Goal: Book appointment/travel/reservation

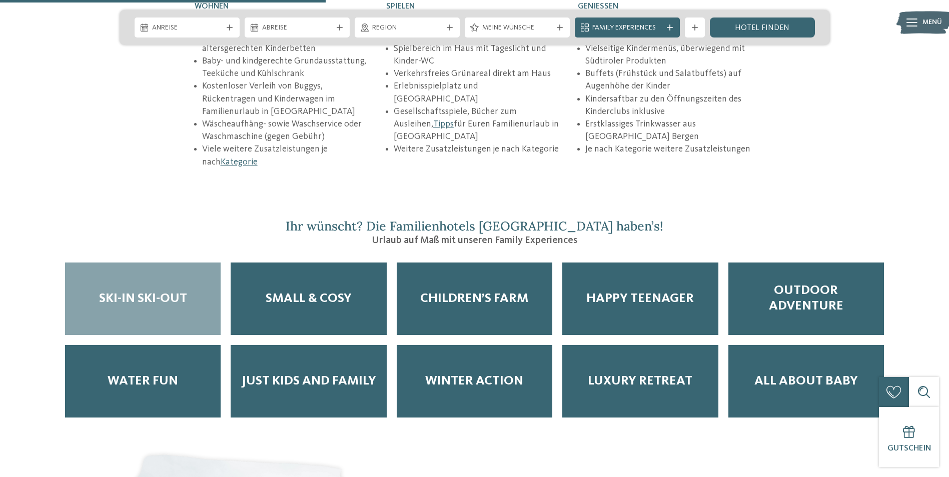
scroll to position [1601, 0]
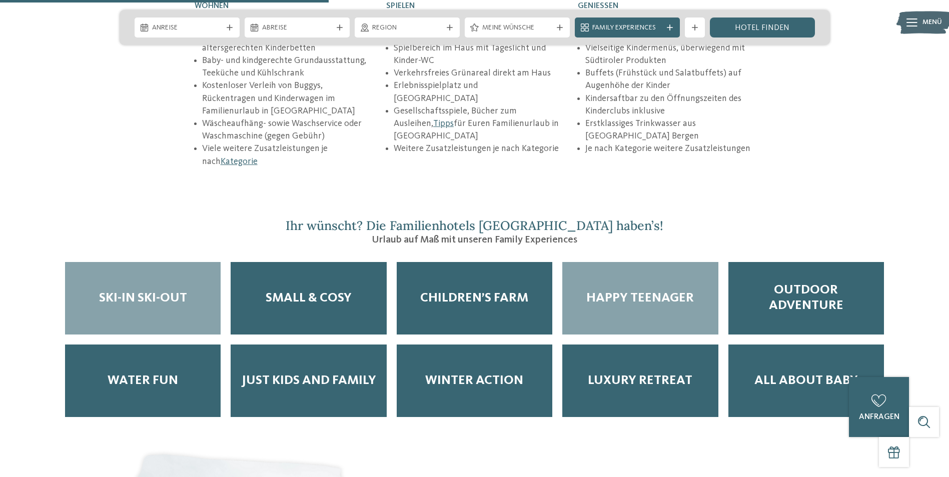
click at [642, 291] on span "Happy Teenager" at bounding box center [641, 299] width 108 height 16
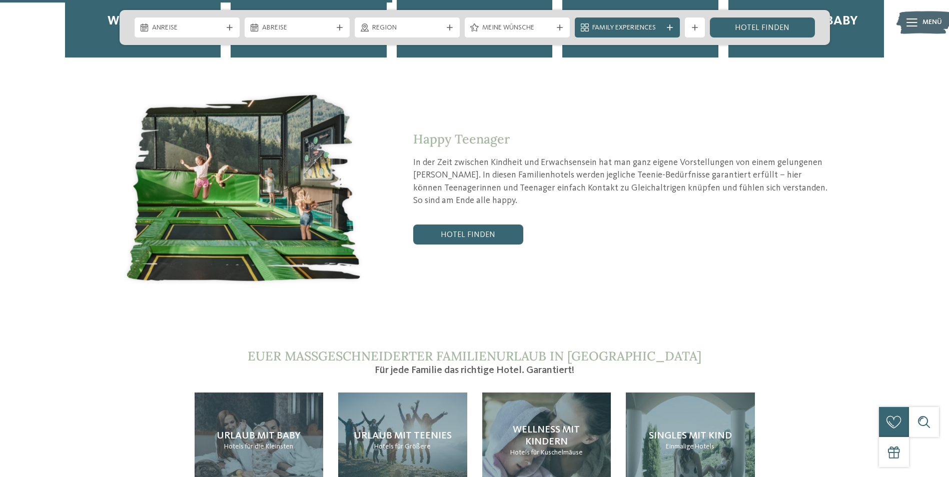
scroll to position [2102, 0]
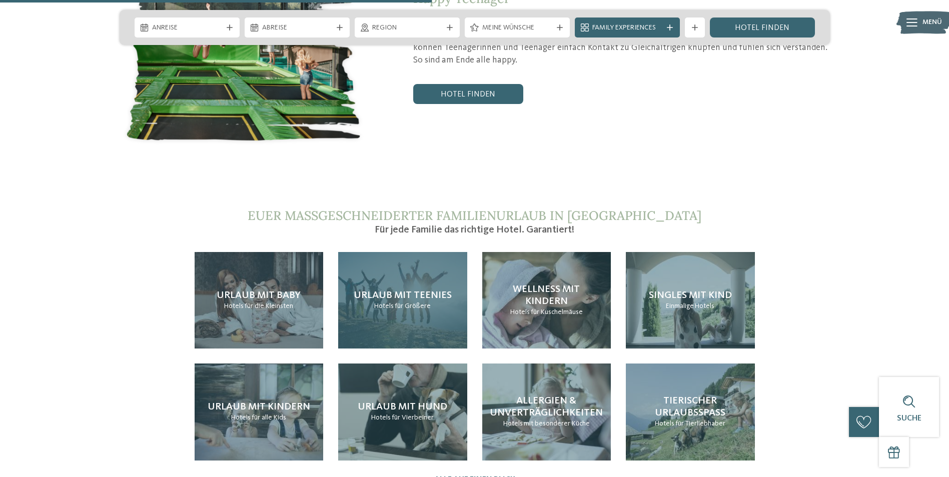
click at [419, 291] on span "Urlaub mit Teenies" at bounding box center [403, 296] width 98 height 10
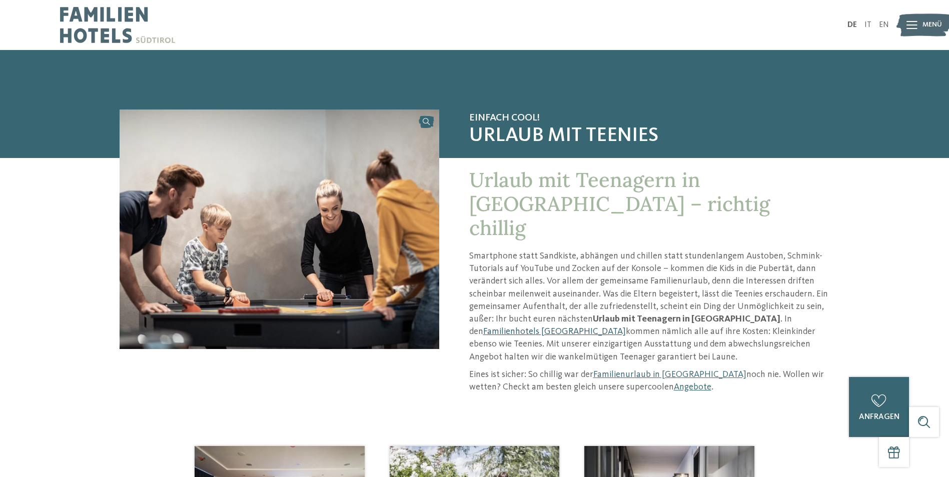
click at [626, 327] on link "Familienhotels [GEOGRAPHIC_DATA]" at bounding box center [554, 331] width 143 height 9
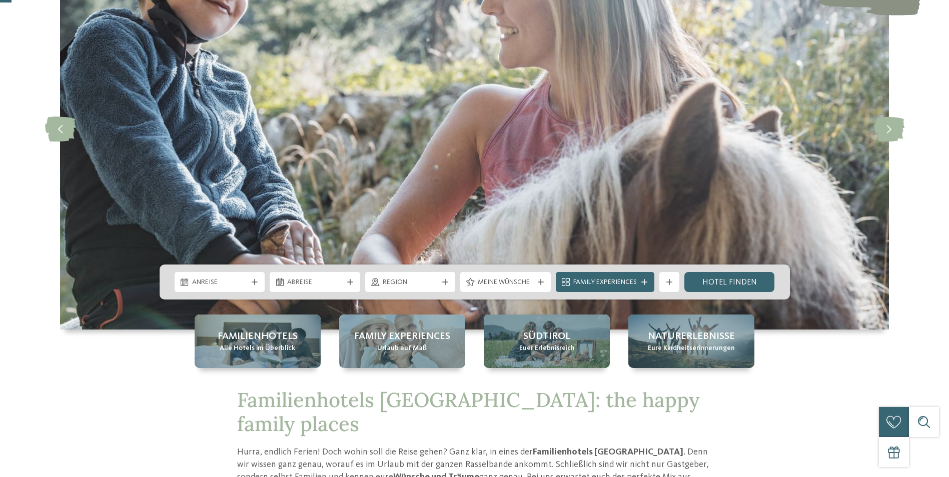
scroll to position [250, 0]
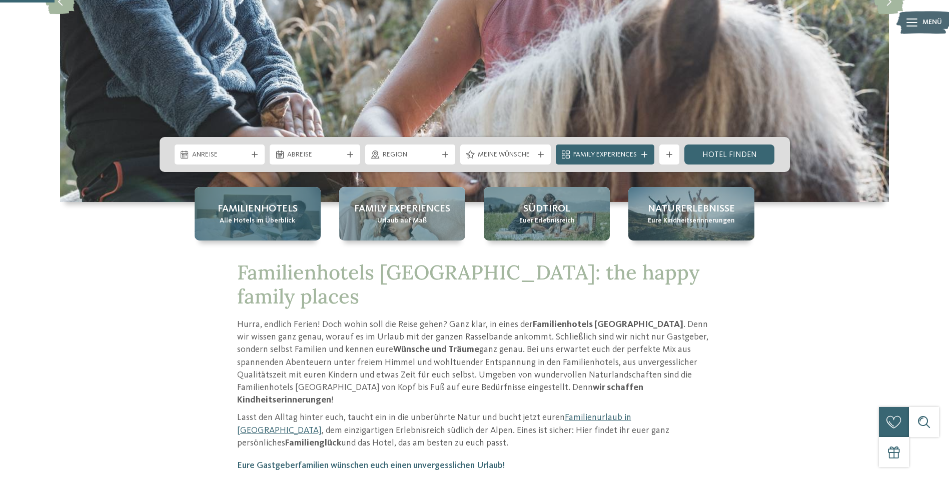
click at [296, 211] on span "Familienhotels" at bounding box center [258, 209] width 80 height 14
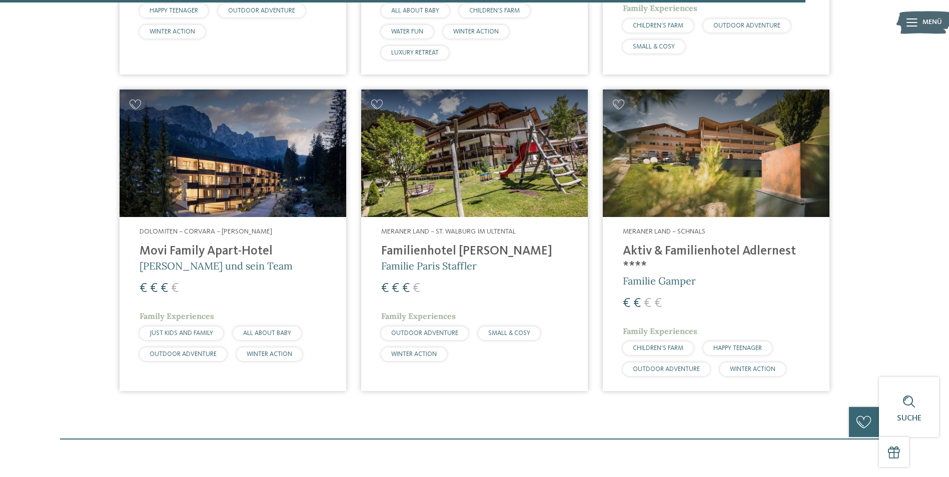
scroll to position [2903, 0]
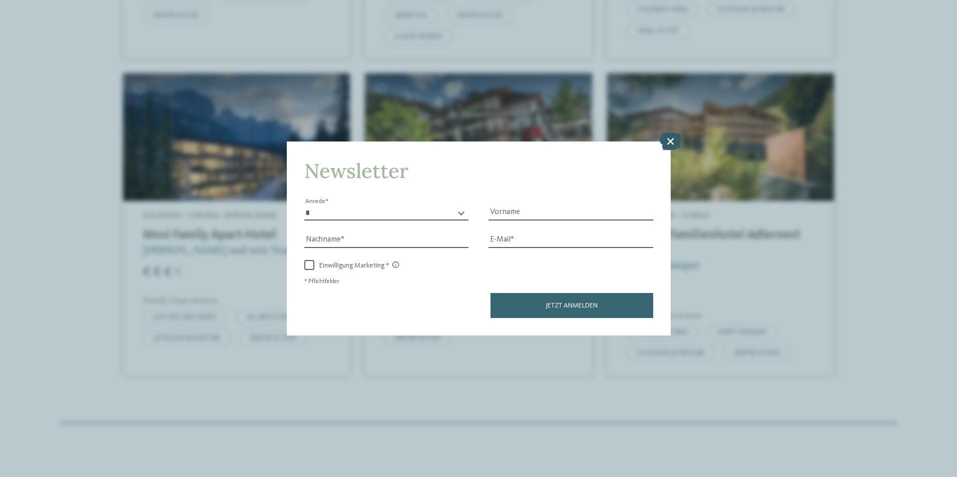
click at [671, 144] on icon at bounding box center [671, 141] width 22 height 18
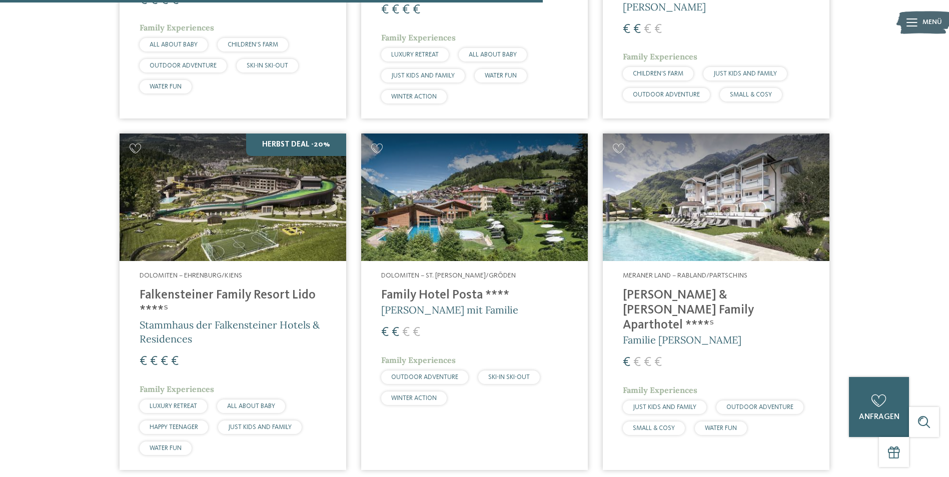
scroll to position [1952, 0]
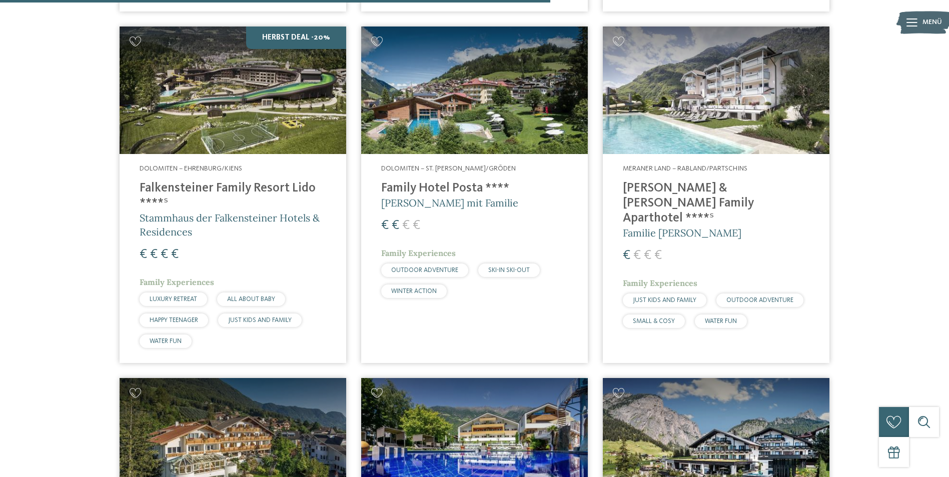
click at [289, 101] on img at bounding box center [233, 91] width 227 height 128
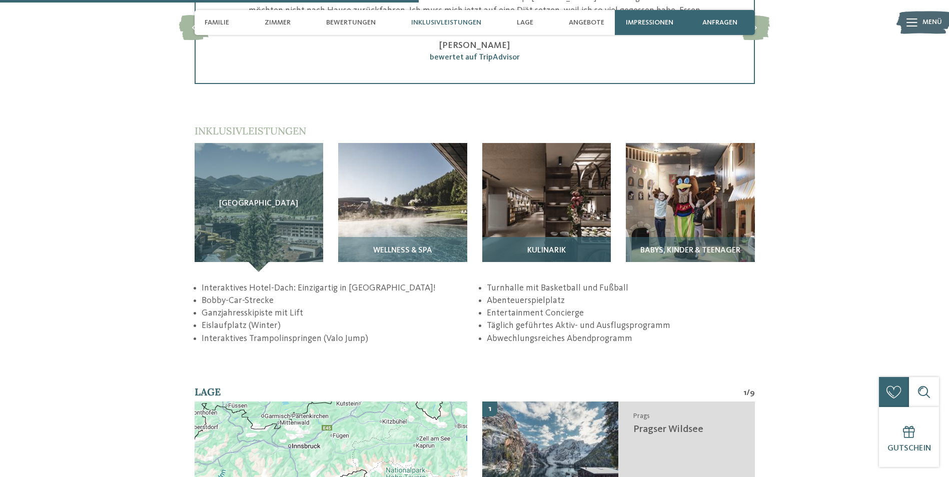
scroll to position [1501, 0]
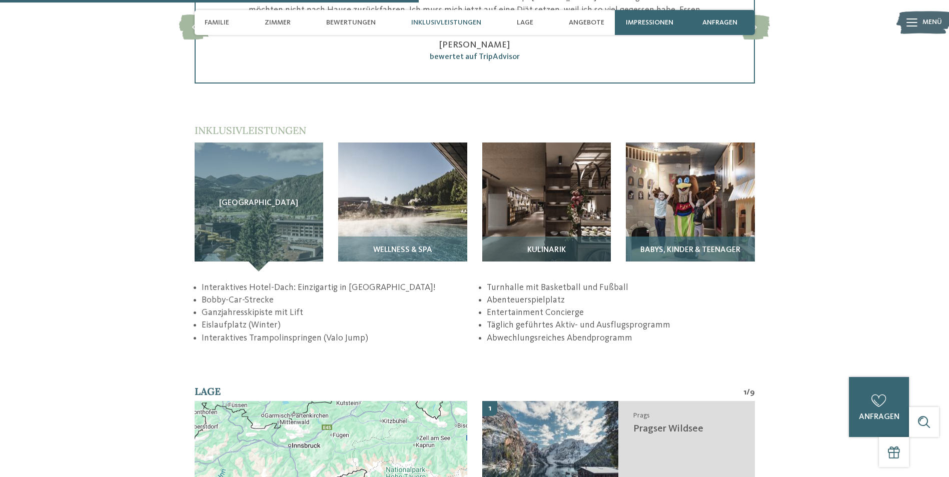
click at [721, 209] on img at bounding box center [690, 207] width 129 height 129
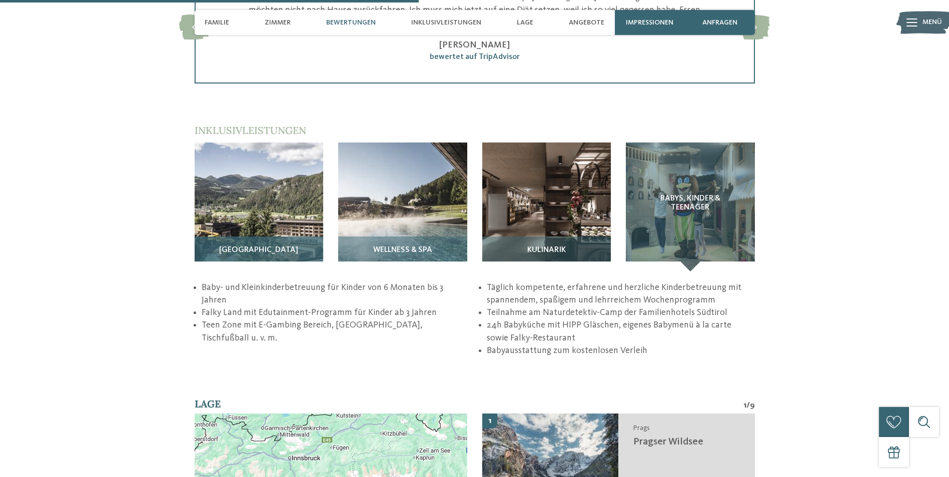
click at [270, 205] on img at bounding box center [259, 207] width 129 height 129
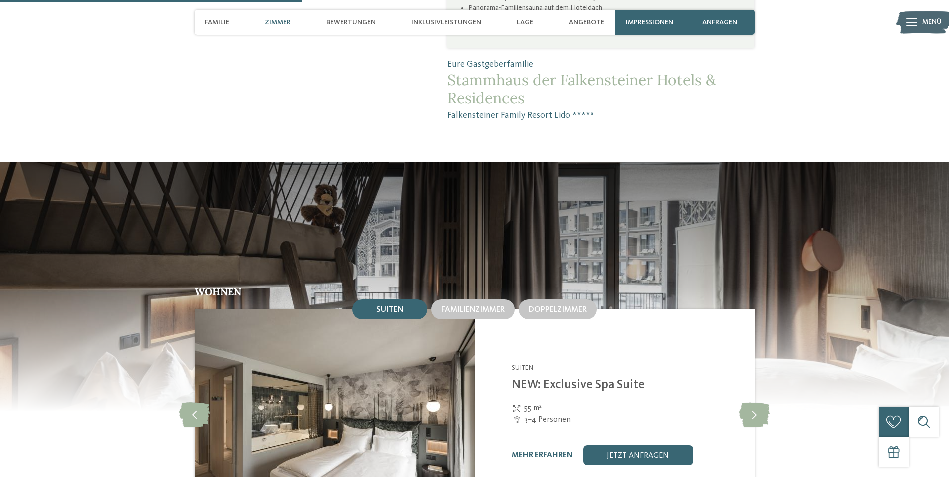
scroll to position [851, 0]
